Goal: Task Accomplishment & Management: Manage account settings

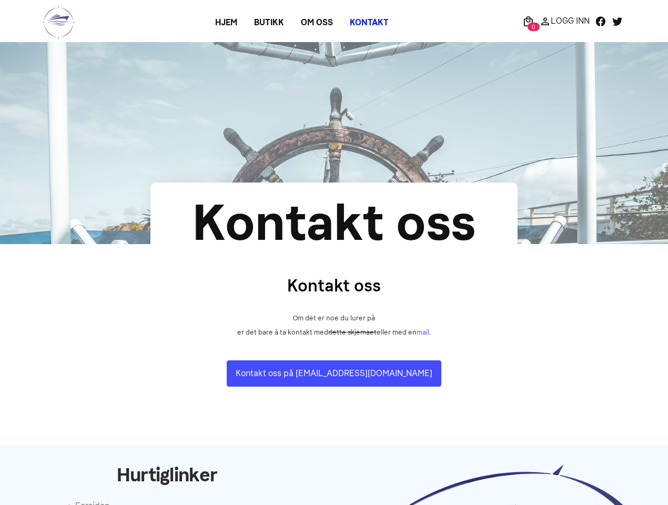
click at [334, 252] on section "Kontakt oss Om det er noe du lurer på er det bare å ta kontakt med dette skjema…" at bounding box center [334, 329] width 668 height 171
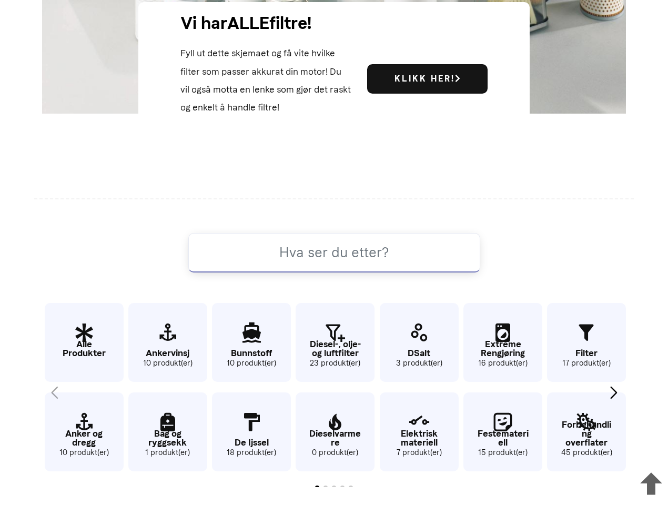
scroll to position [506, 0]
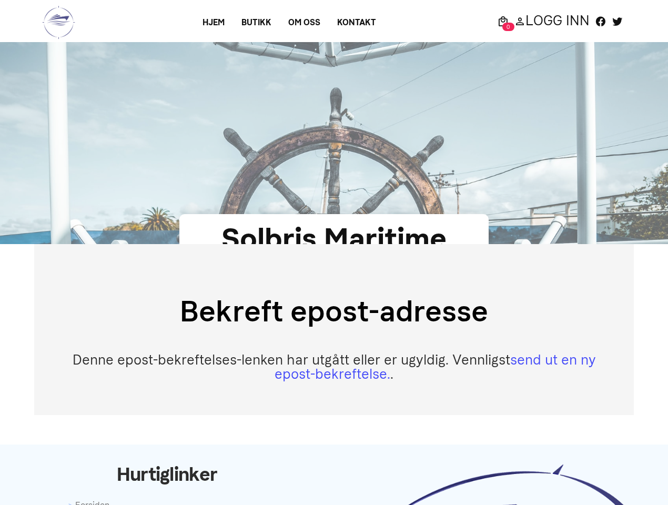
click at [334, 252] on div "Bekreft epost-adresse Denne epost-bekreftelses-lenken har utgått eller er ugyld…" at bounding box center [334, 329] width 600 height 171
